Goal: Task Accomplishment & Management: Manage account settings

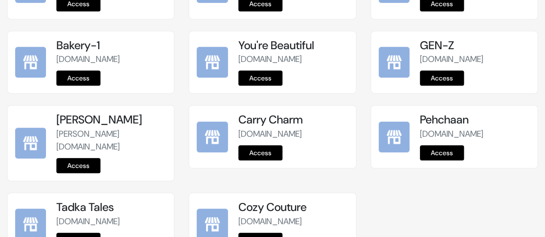
scroll to position [353, 0]
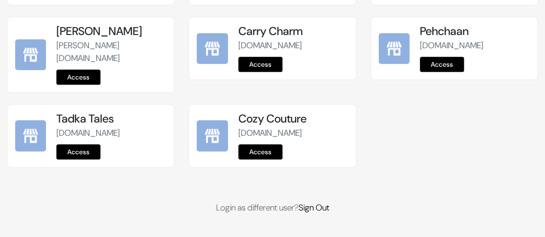
drag, startPoint x: 85, startPoint y: 151, endPoint x: 123, endPoint y: 149, distance: 38.4
click at [85, 151] on link "Access" at bounding box center [78, 152] width 44 height 15
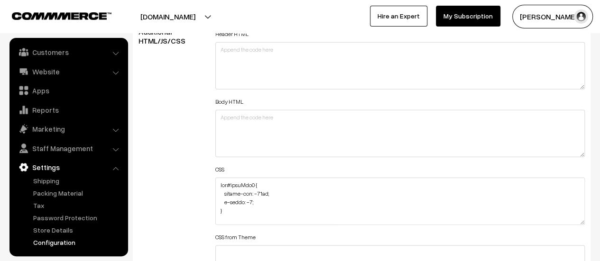
scroll to position [1138, 0]
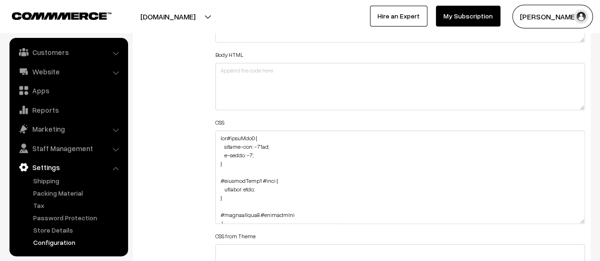
drag, startPoint x: 582, startPoint y: 174, endPoint x: 575, endPoint y: 220, distance: 46.9
click at [575, 220] on textarea at bounding box center [399, 177] width 369 height 93
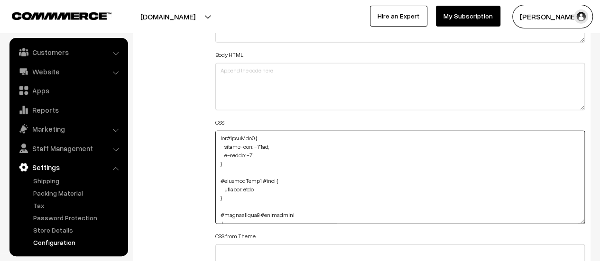
click at [219, 136] on textarea at bounding box center [399, 177] width 369 height 93
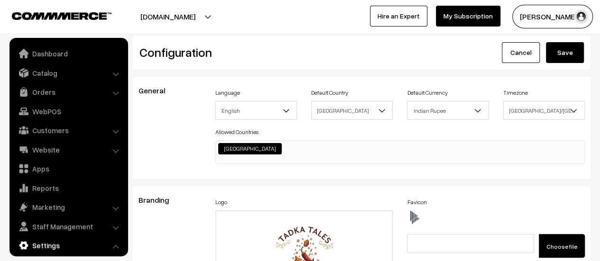
scroll to position [763, 0]
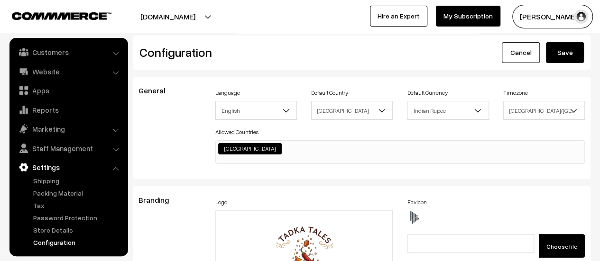
click at [557, 53] on button "Save" at bounding box center [565, 52] width 38 height 21
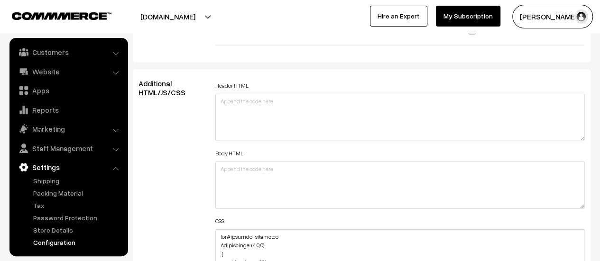
scroll to position [1090, 0]
